Goal: Task Accomplishment & Management: Use online tool/utility

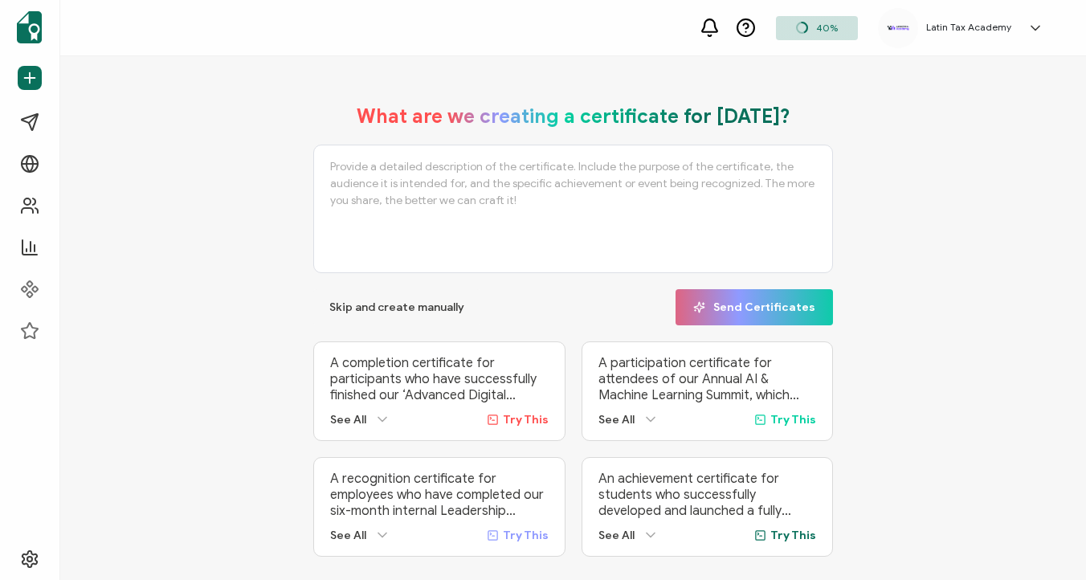
click at [829, 29] on span "40%" at bounding box center [827, 28] width 22 height 12
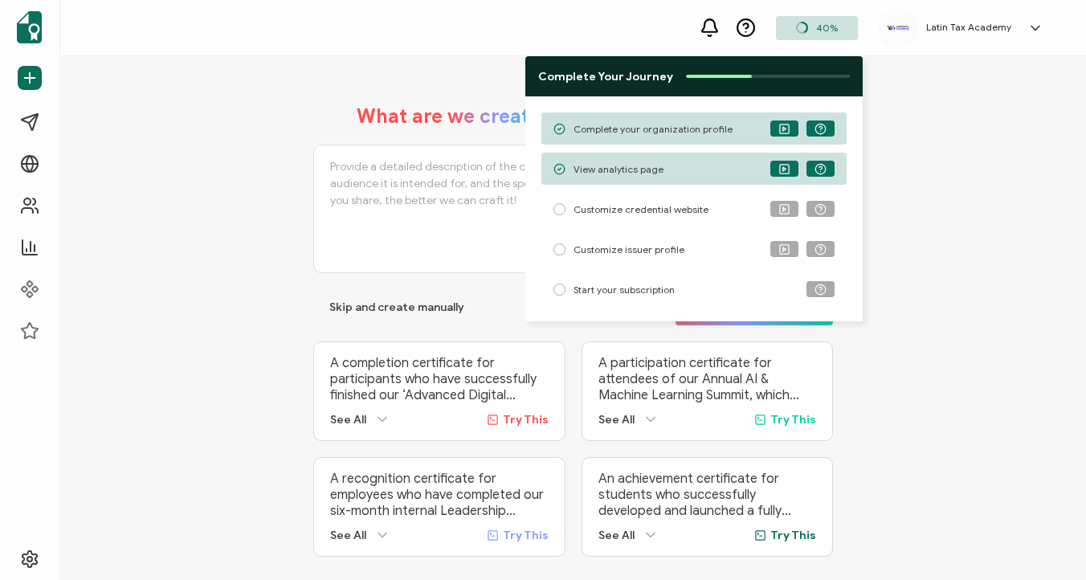
click at [640, 288] on span "Start your subscription" at bounding box center [624, 290] width 101 height 12
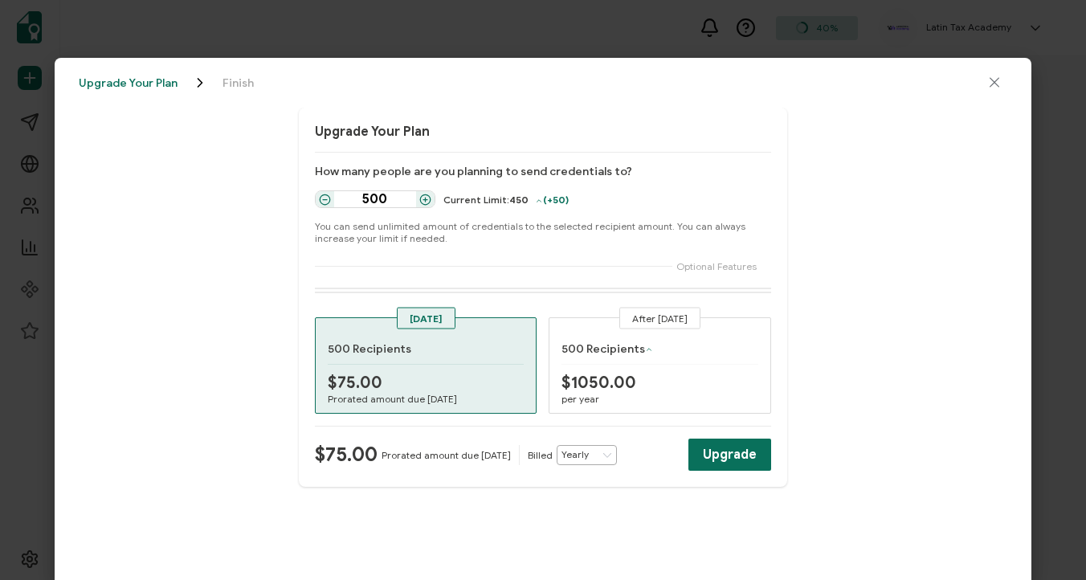
click at [1000, 81] on icon "close drawer" at bounding box center [995, 83] width 16 height 16
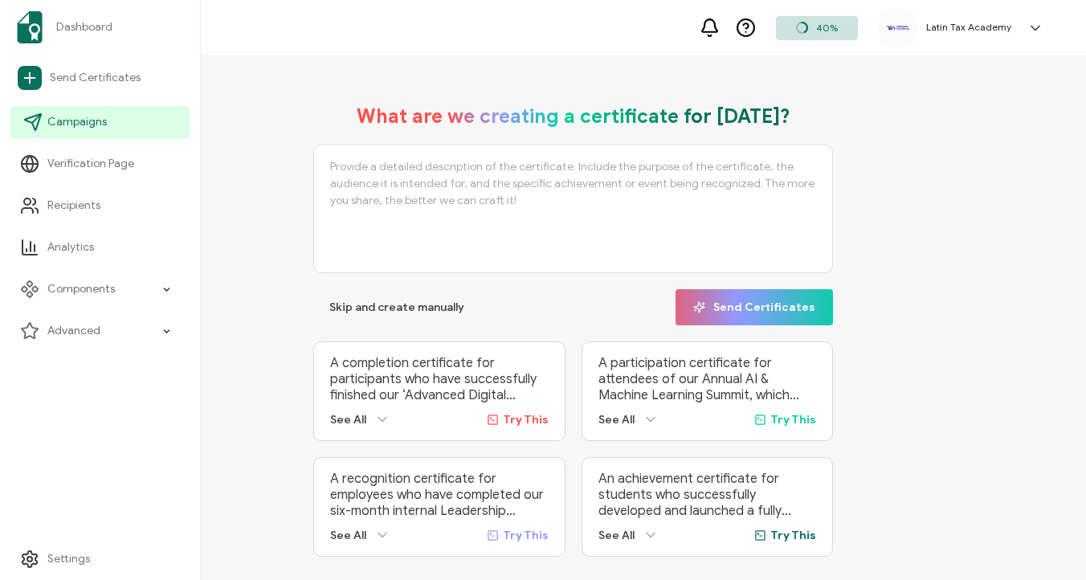
click at [76, 123] on span "Campaigns" at bounding box center [76, 122] width 59 height 16
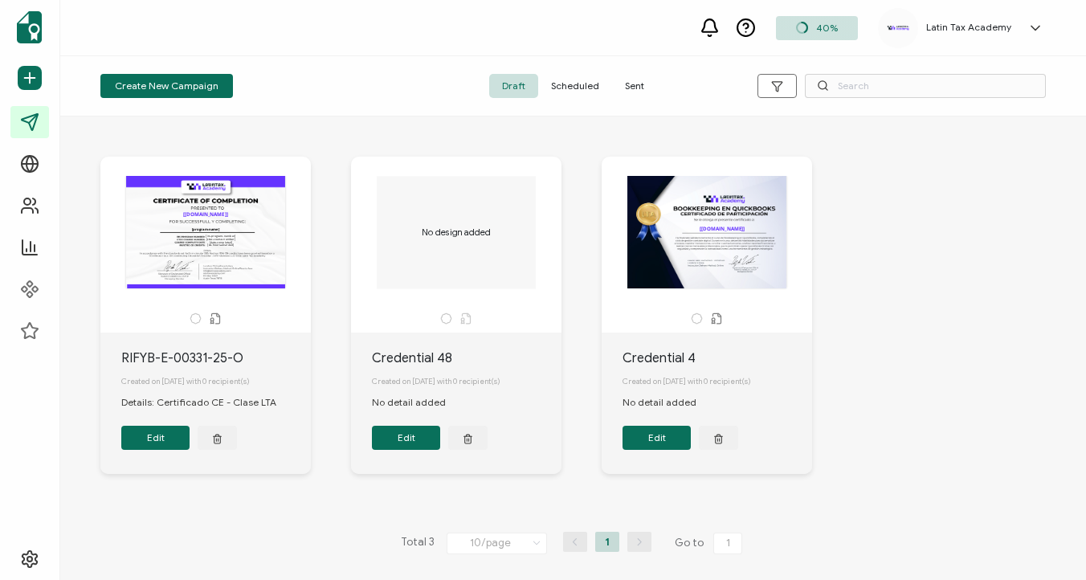
click at [332, 215] on div "The recipient’s full name, which will be automatically filled based on the info…" at bounding box center [225, 315] width 251 height 317
click at [641, 83] on span "Sent" at bounding box center [634, 86] width 45 height 24
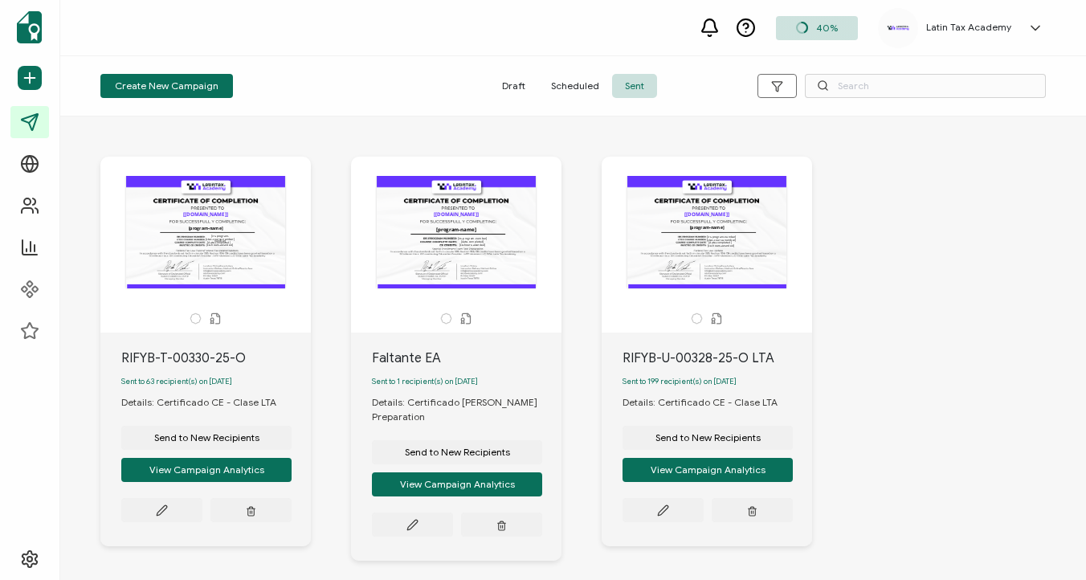
click at [565, 82] on span "Scheduled" at bounding box center [575, 86] width 74 height 24
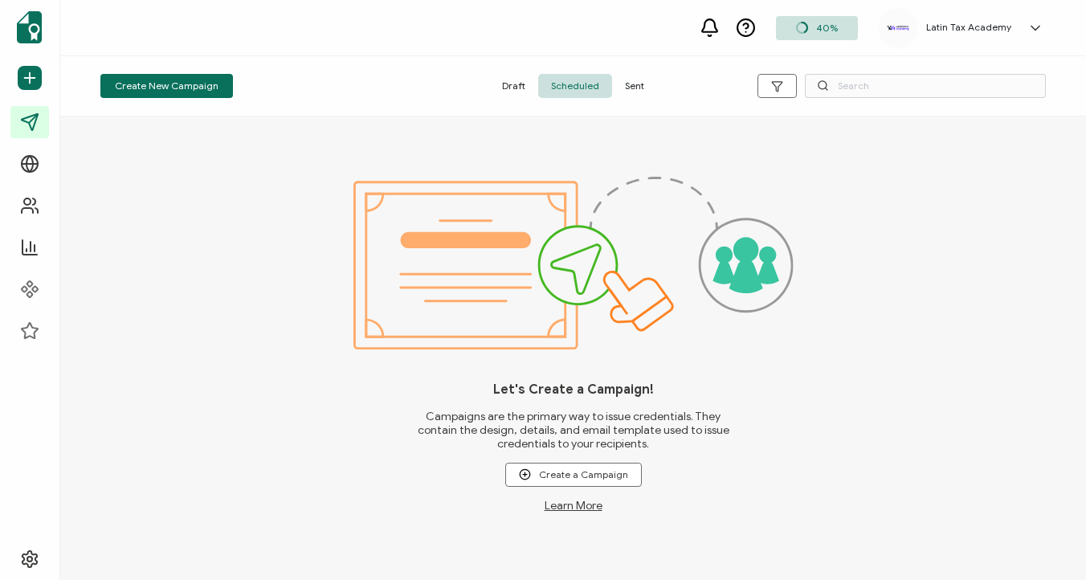
click at [501, 81] on span "Draft" at bounding box center [513, 86] width 49 height 24
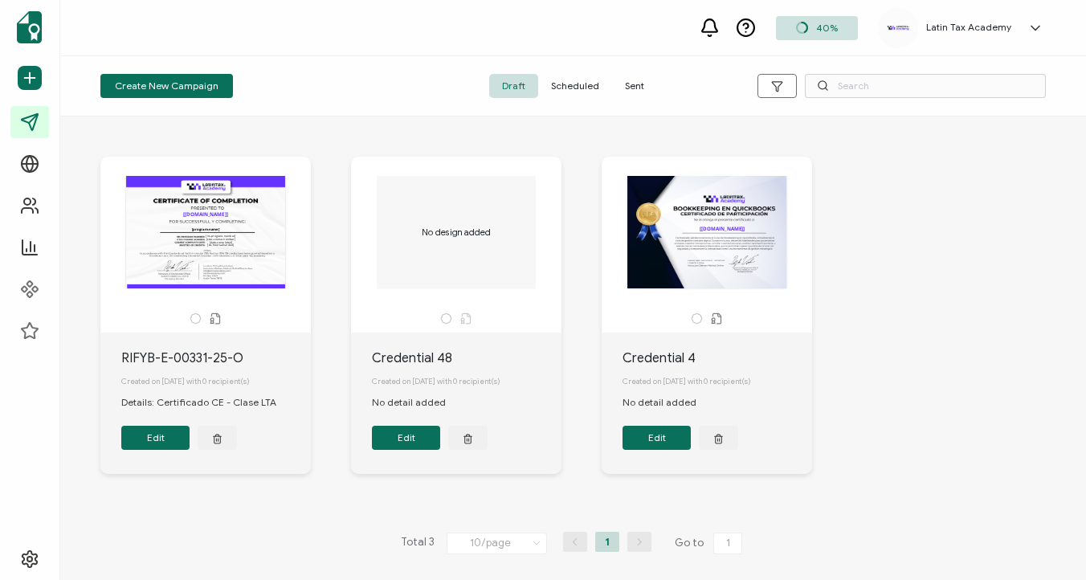
click at [636, 86] on span "Sent" at bounding box center [634, 86] width 45 height 24
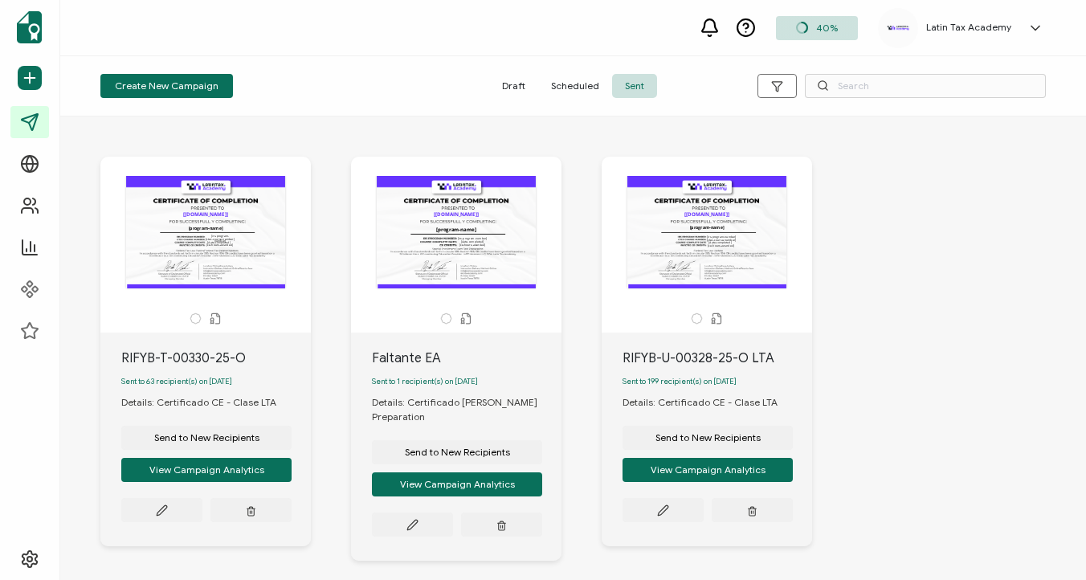
click at [194, 240] on div "The recipient’s full name, which will be automatically filled based on the info…" at bounding box center [205, 232] width 169 height 113
click at [218, 282] on div "The recipient’s full name, which will be automatically filled based on the info…" at bounding box center [205, 232] width 169 height 113
click at [211, 479] on button "View Campaign Analytics" at bounding box center [206, 470] width 170 height 24
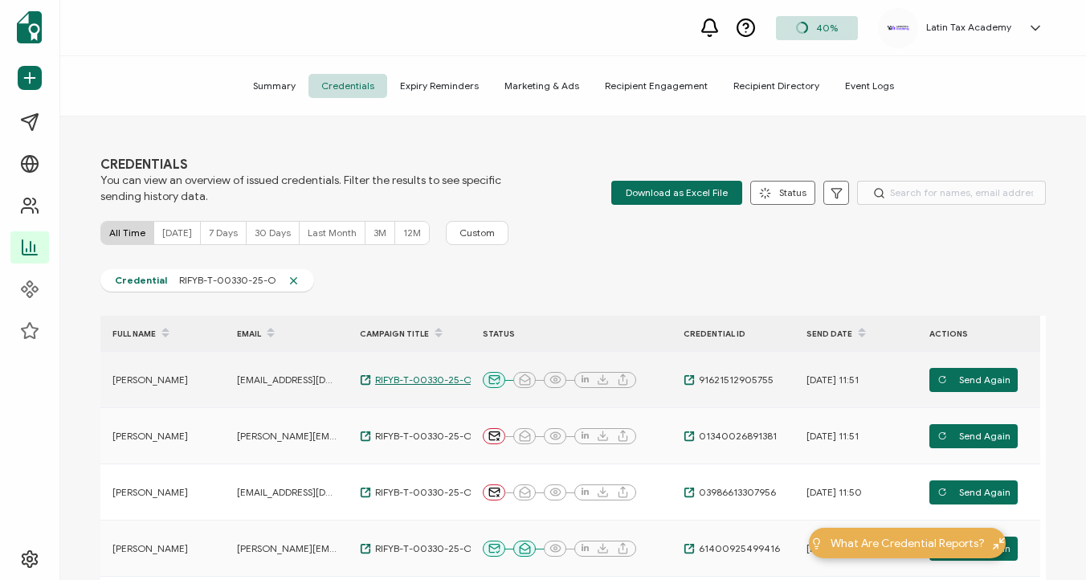
click at [387, 381] on span "RIFYB-T-00330-25-O" at bounding box center [421, 380] width 100 height 13
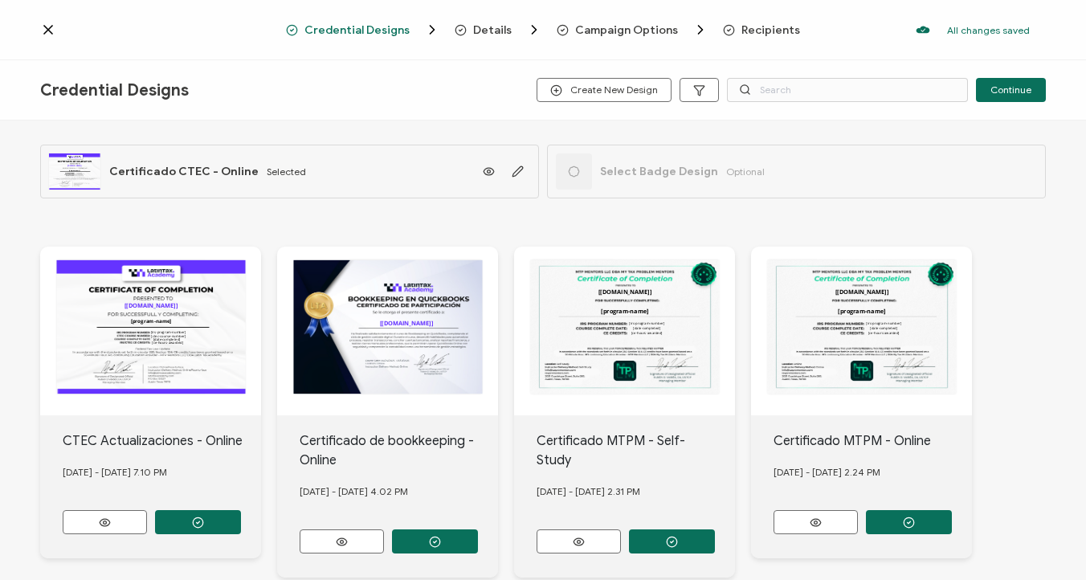
click at [65, 170] on div "The recipient’s full name, which will be automatically filled based on the info…" at bounding box center [75, 171] width 52 height 36
click at [45, 27] on icon at bounding box center [48, 30] width 8 height 8
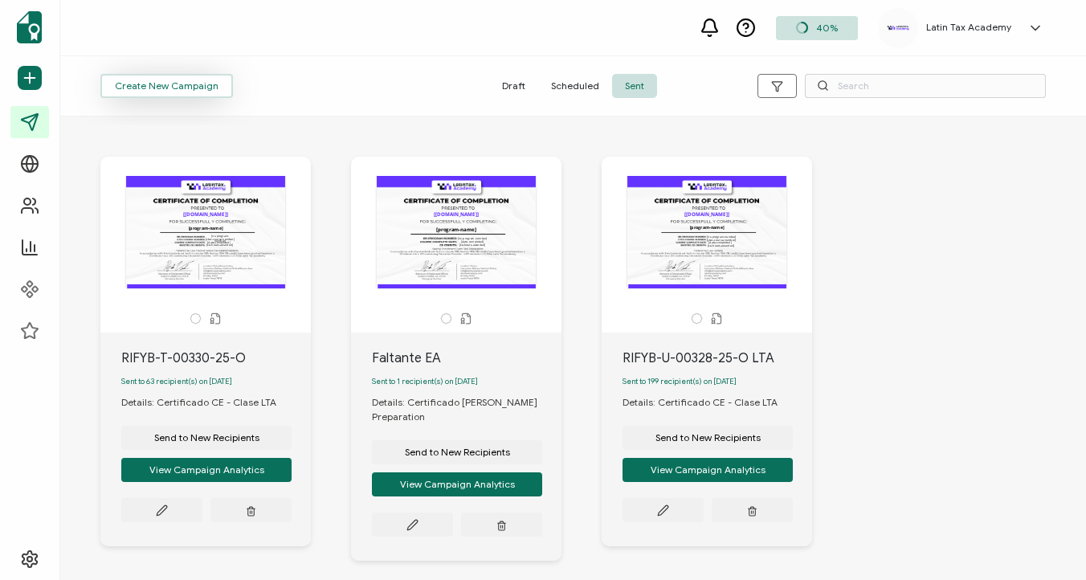
click at [184, 89] on span "Create New Campaign" at bounding box center [167, 86] width 104 height 10
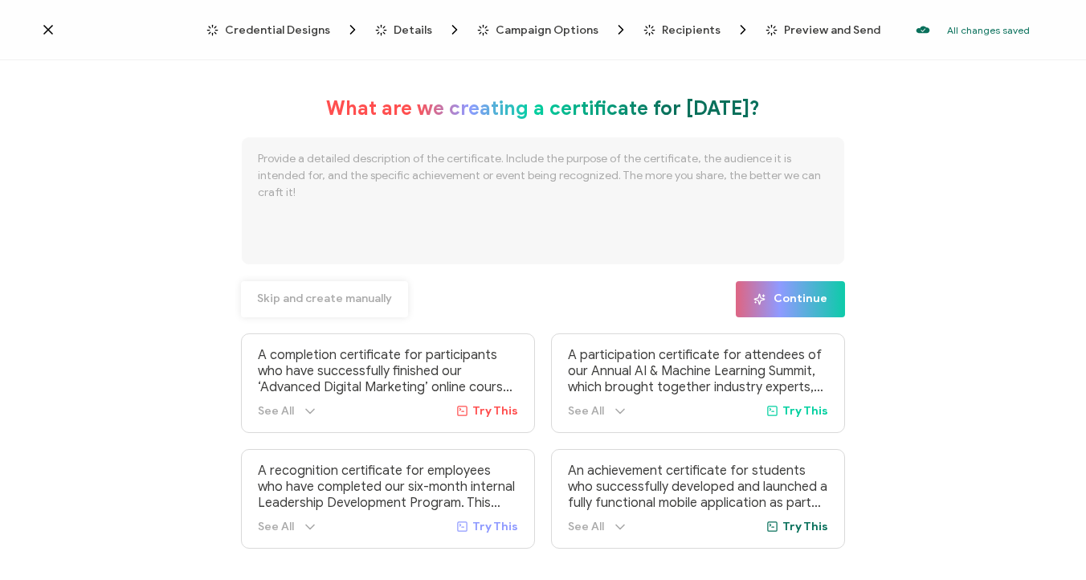
click at [337, 297] on span "Skip and create manually" at bounding box center [324, 298] width 135 height 11
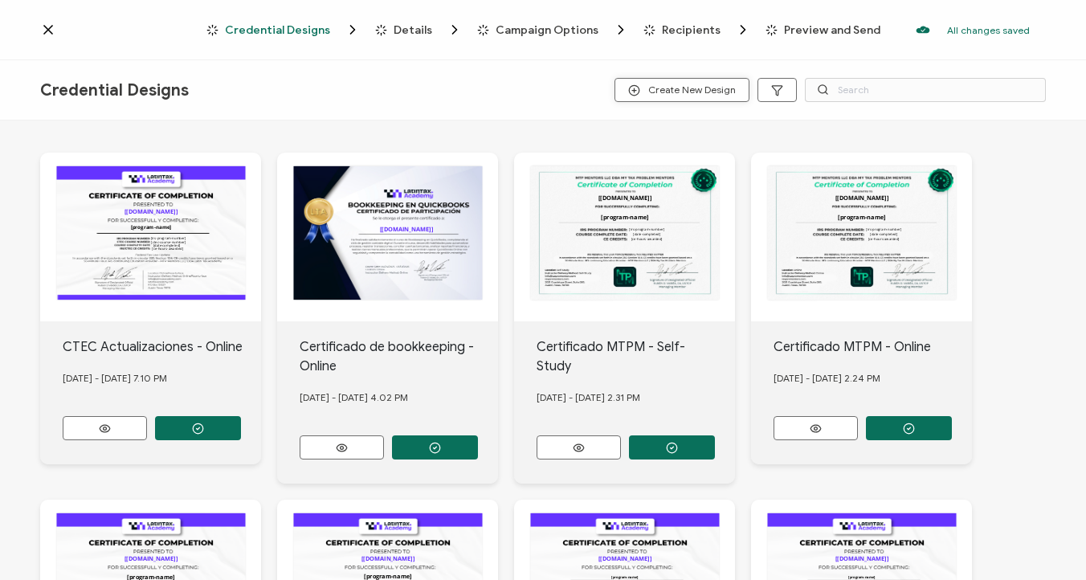
click at [661, 84] on span "Create New Design" at bounding box center [682, 90] width 108 height 12
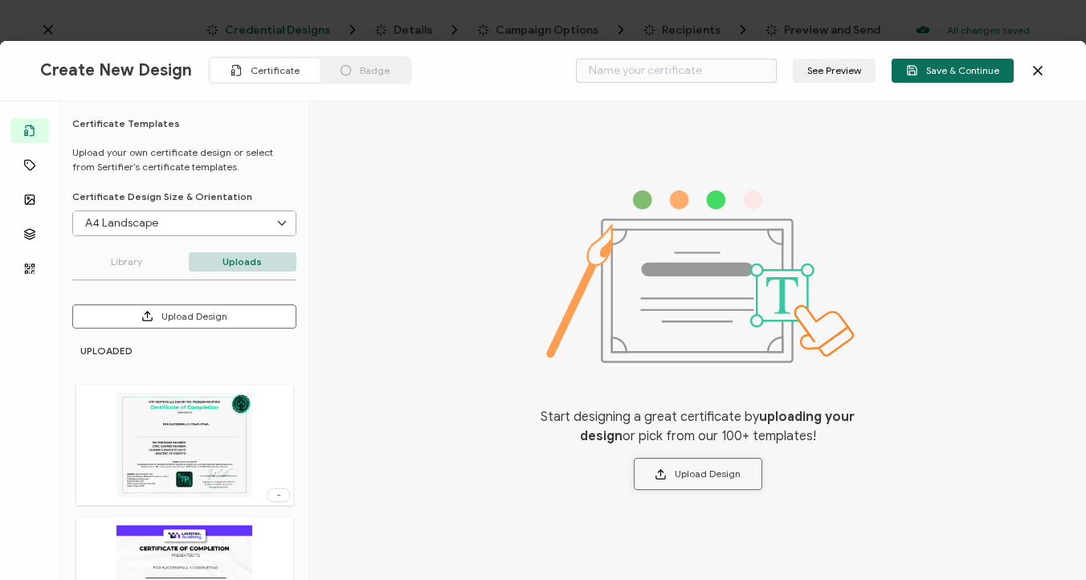
click at [687, 474] on button "Upload Design" at bounding box center [698, 474] width 129 height 32
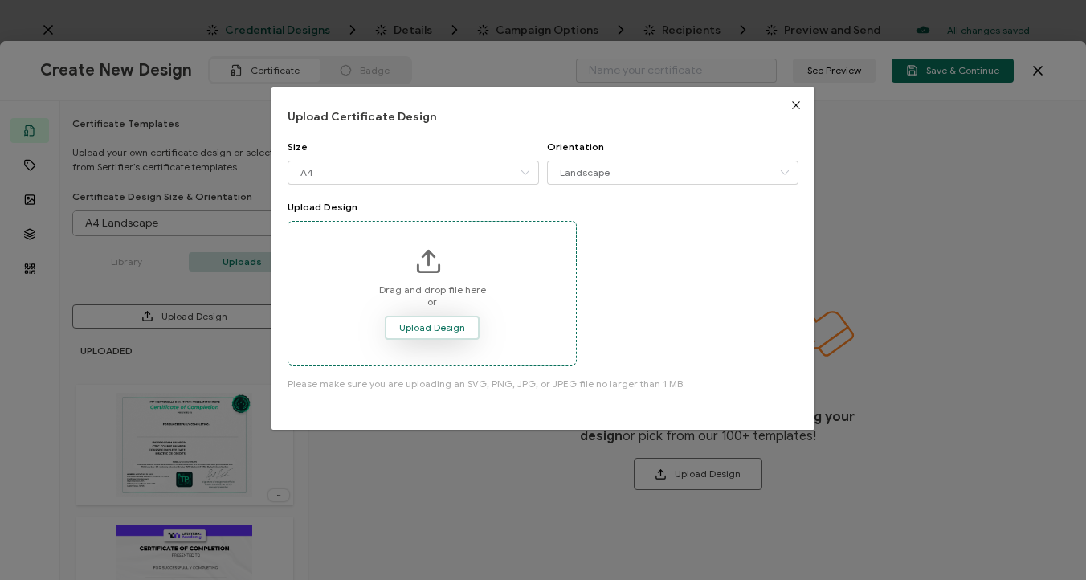
click at [454, 329] on span "Upload Design" at bounding box center [432, 328] width 66 height 10
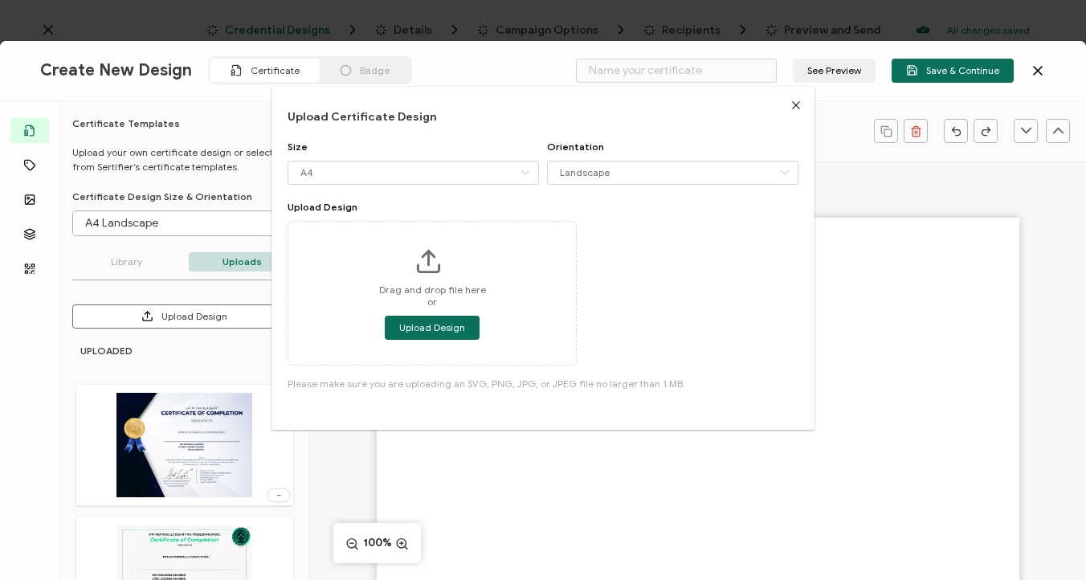
type input "Blank"
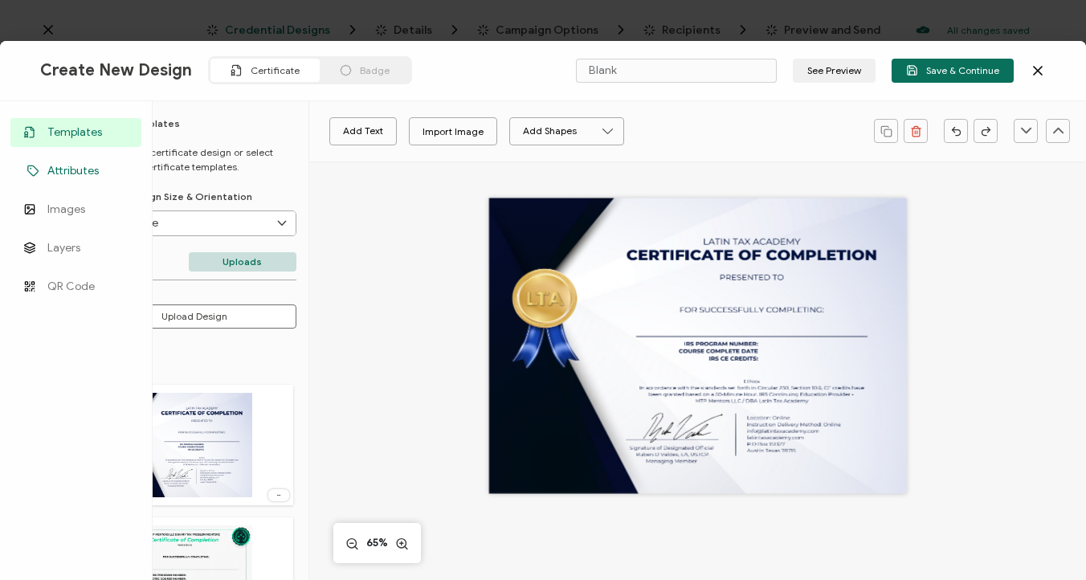
click at [72, 174] on span "Attributes" at bounding box center [72, 171] width 51 height 16
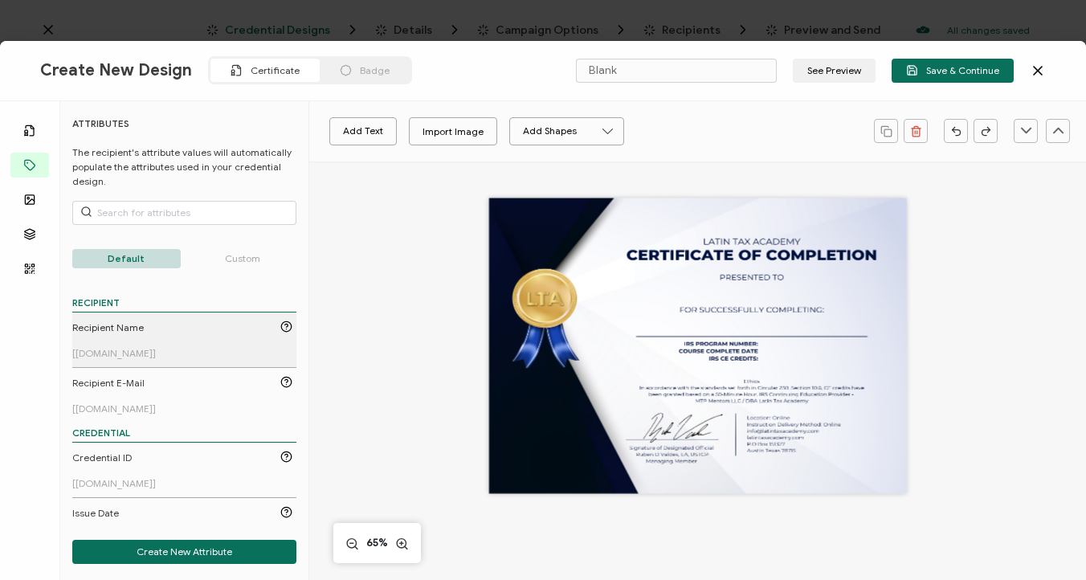
click at [127, 325] on span "Recipient Name" at bounding box center [108, 328] width 72 height 14
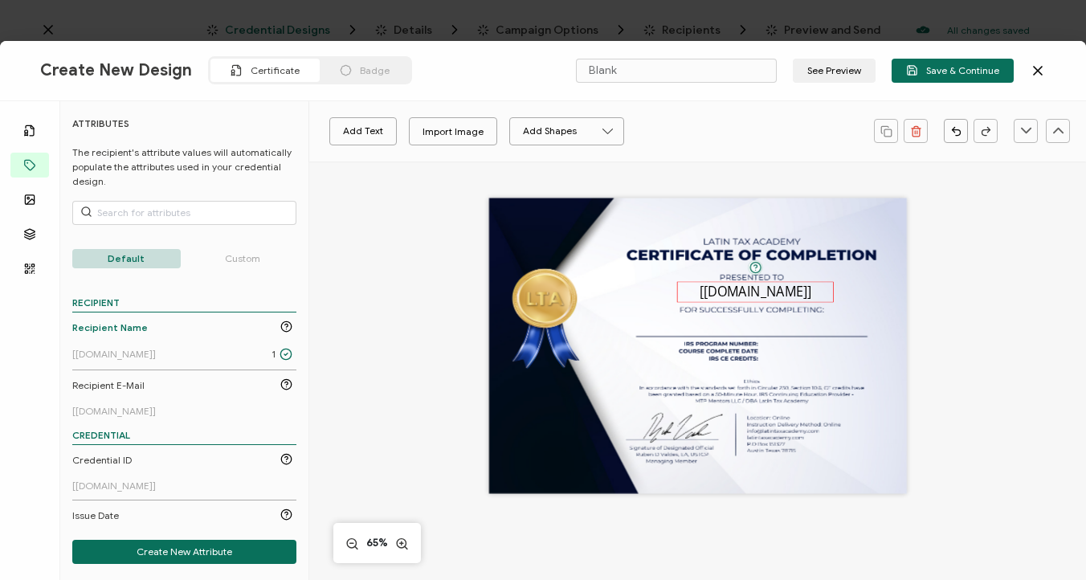
drag, startPoint x: 685, startPoint y: 346, endPoint x: 743, endPoint y: 293, distance: 79.0
click at [743, 293] on pre "[recipient.name]" at bounding box center [756, 292] width 113 height 18
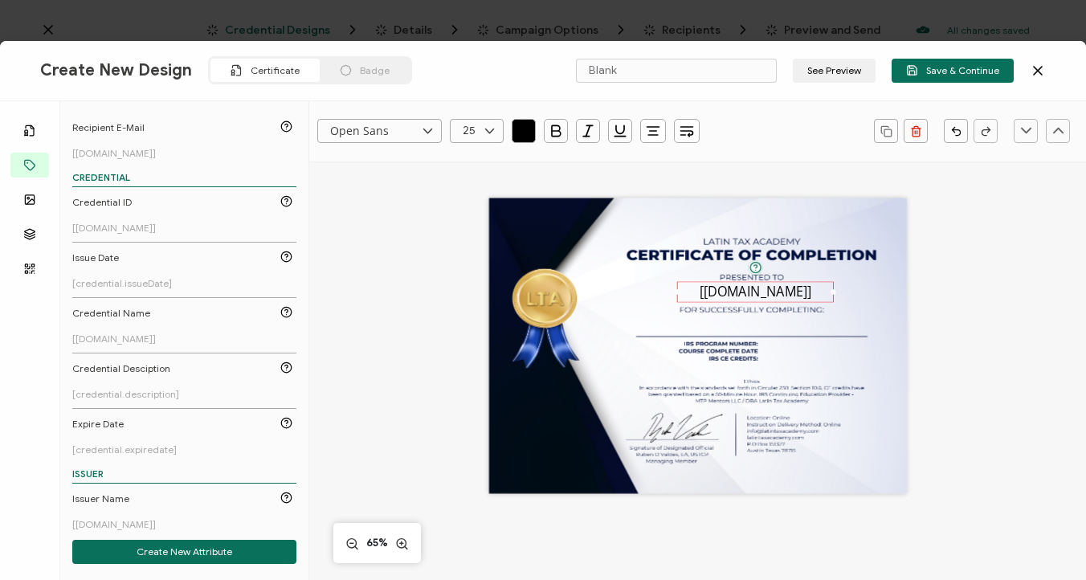
scroll to position [264, 0]
